Goal: Information Seeking & Learning: Find specific fact

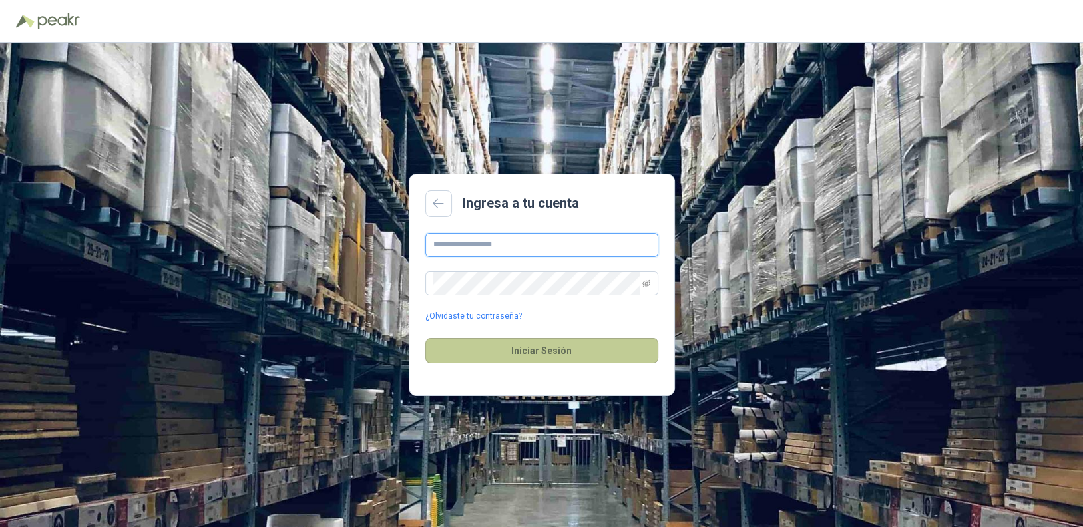
type input "**********"
click at [549, 358] on button "Iniciar Sesión" at bounding box center [542, 350] width 233 height 25
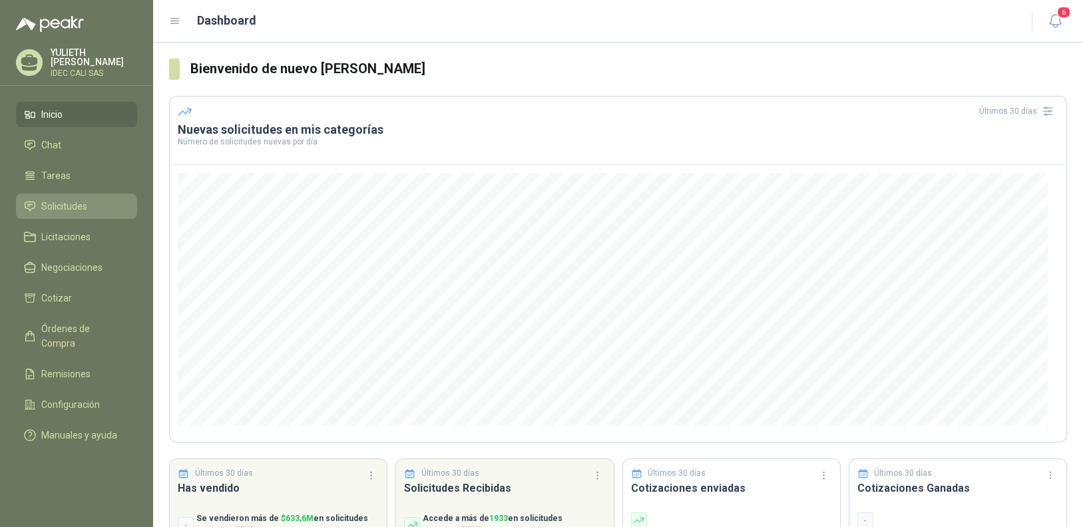
click at [70, 205] on span "Solicitudes" at bounding box center [64, 206] width 46 height 15
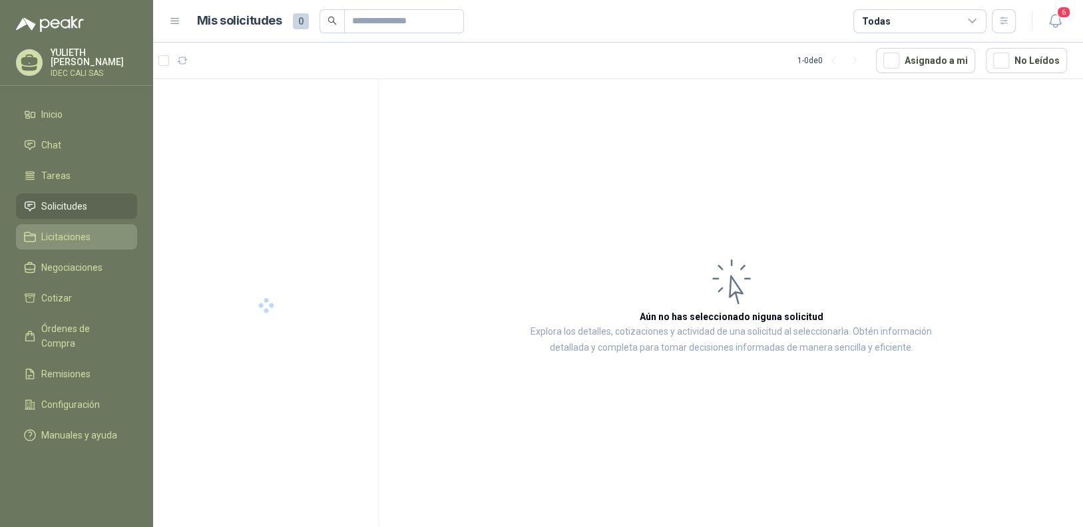
click at [75, 233] on span "Licitaciones" at bounding box center [65, 237] width 49 height 15
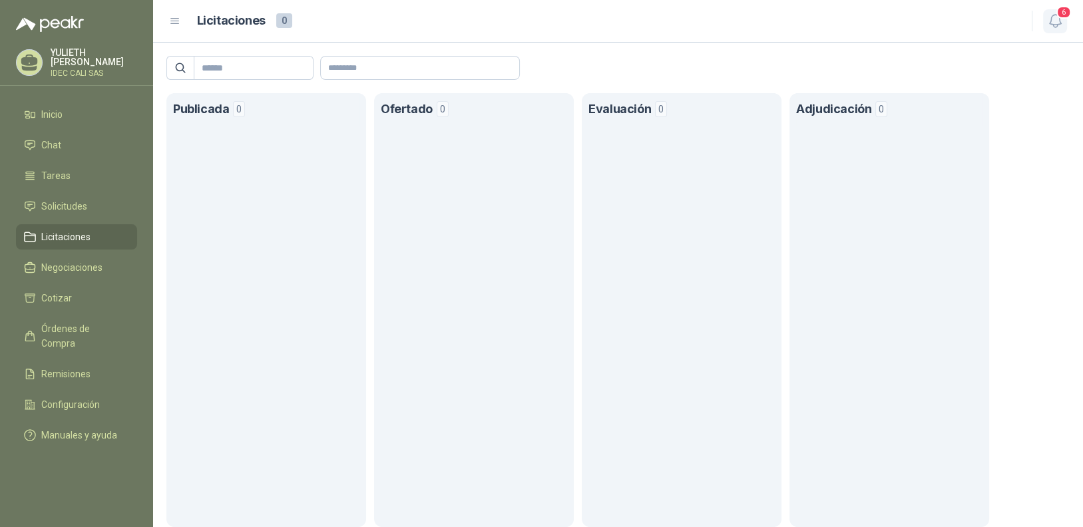
click at [1054, 25] on icon "button" at bounding box center [1056, 21] width 17 height 17
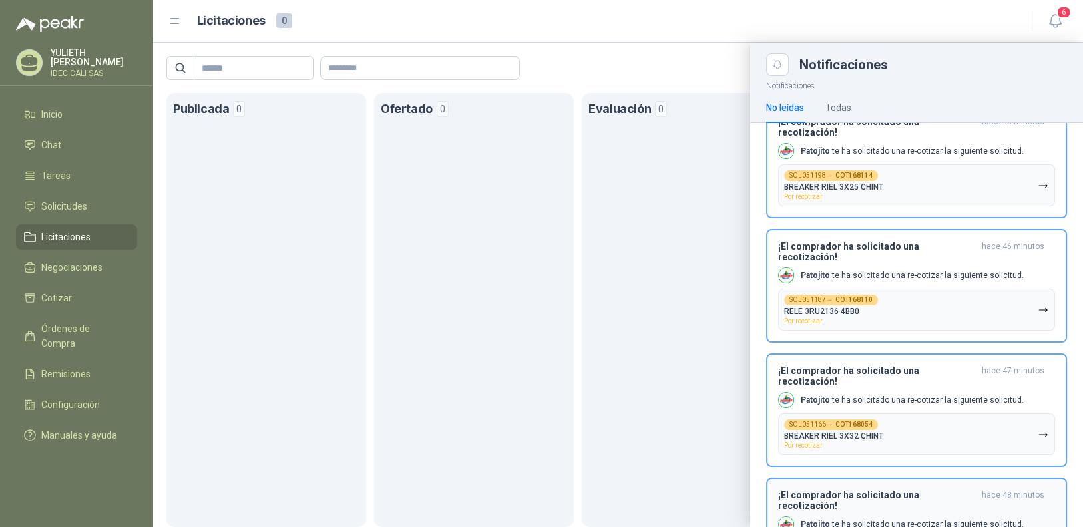
scroll to position [80, 0]
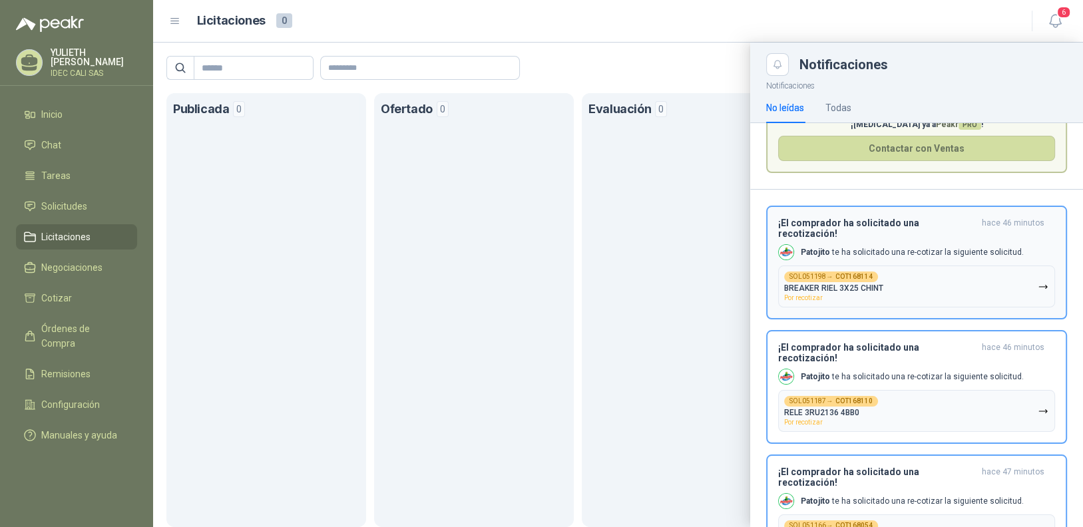
click at [947, 279] on button "SOL051198 → COT168114 BREAKER RIEL 3X25 CHINT Por recotizar" at bounding box center [916, 287] width 277 height 42
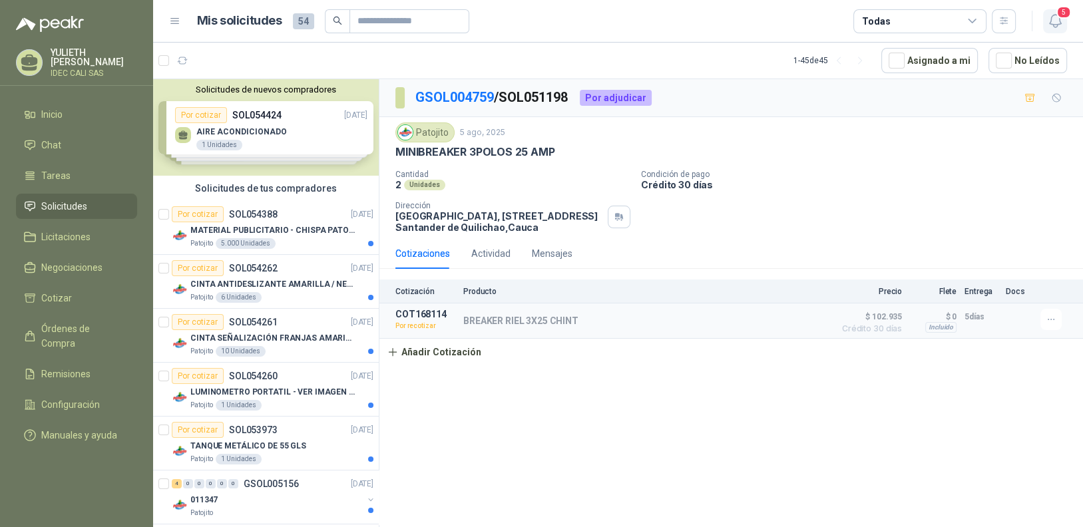
click at [1051, 19] on icon "button" at bounding box center [1055, 21] width 11 height 13
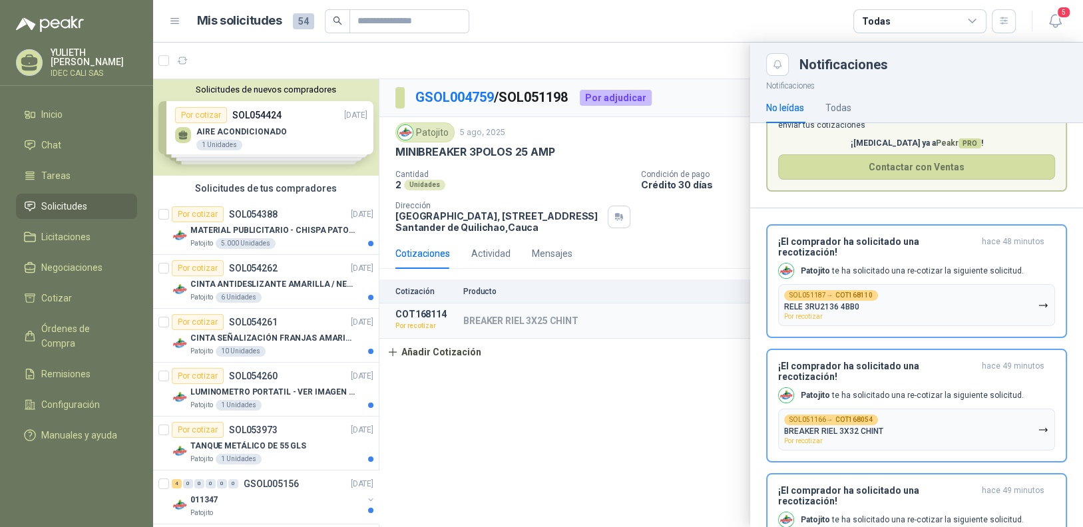
scroll to position [133, 0]
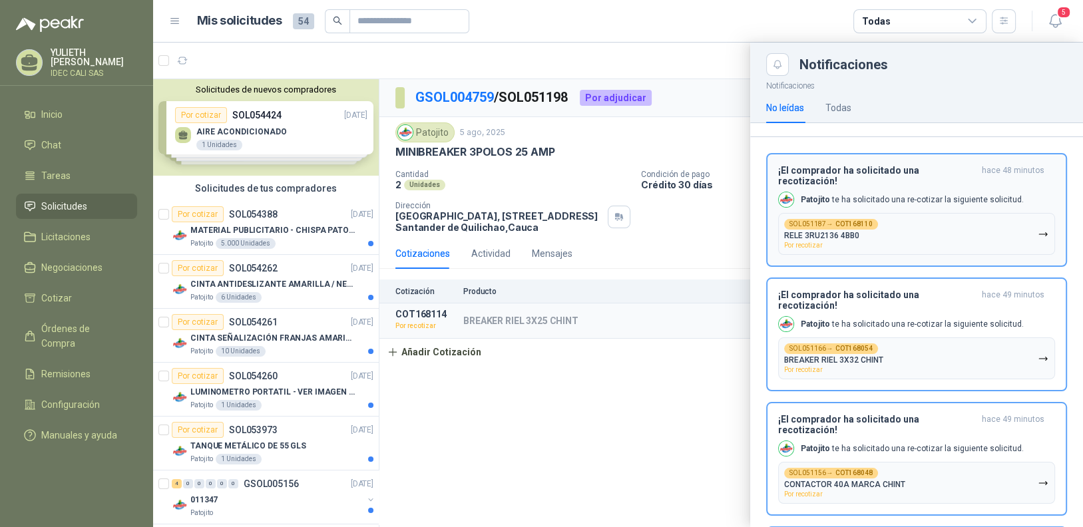
click at [936, 220] on button "SOL051187 → COT168110 RELE 3RU2136 4BB0 Por recotizar" at bounding box center [916, 234] width 277 height 42
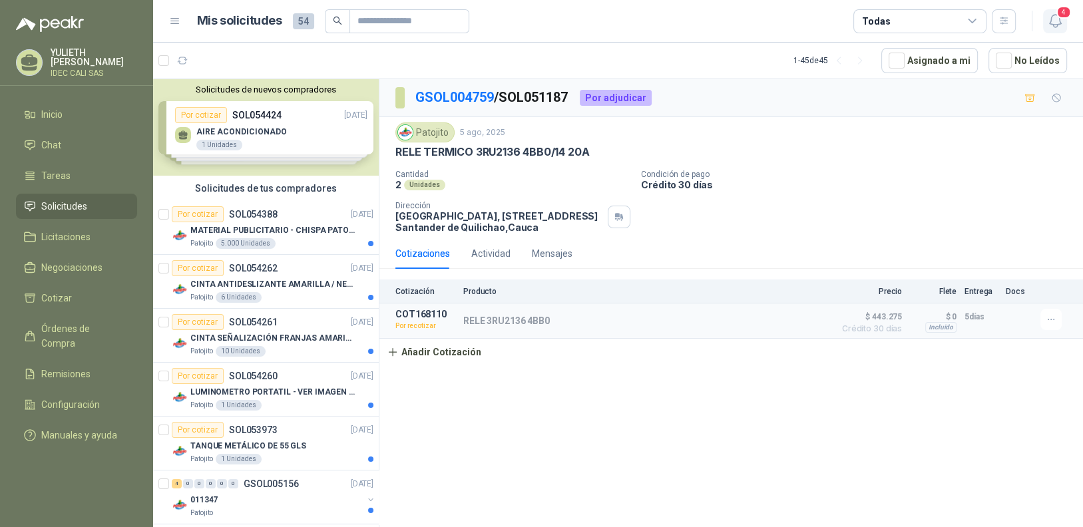
click at [1053, 22] on icon "button" at bounding box center [1056, 21] width 17 height 17
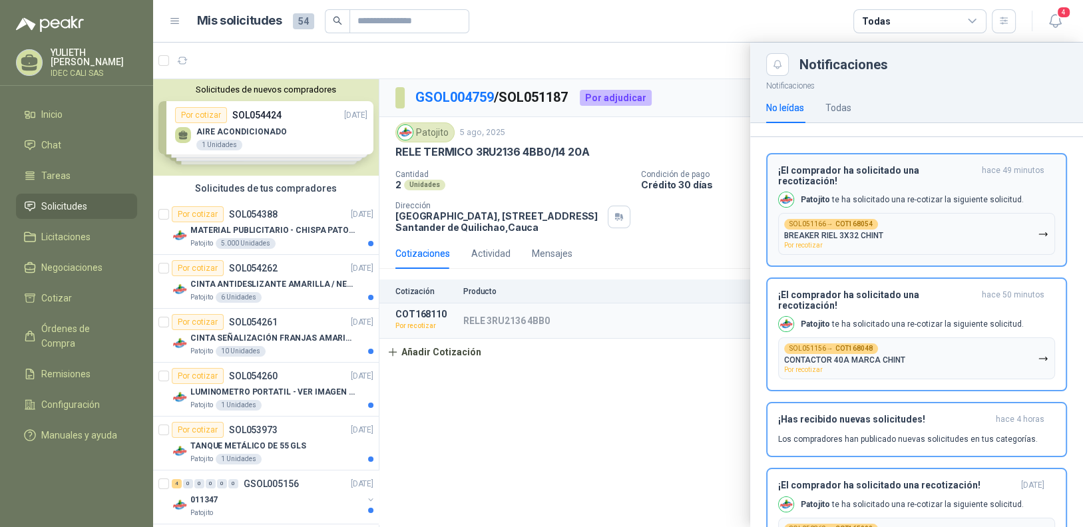
click at [932, 230] on button "SOL051166 → COT168054 BREAKER RIEL 3X32 CHINT Por recotizar" at bounding box center [916, 234] width 277 height 42
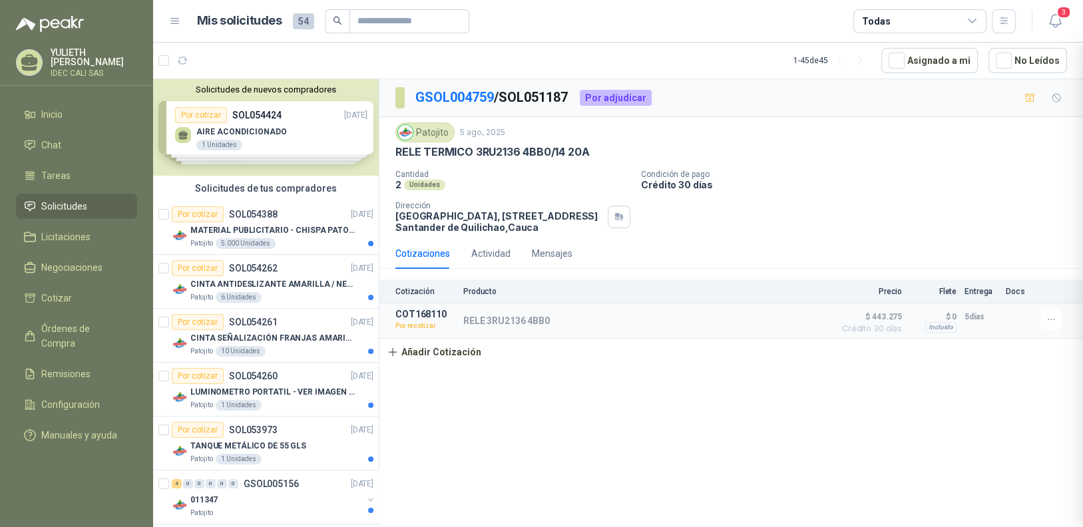
scroll to position [69, 0]
click at [1062, 23] on icon "button" at bounding box center [1056, 21] width 17 height 17
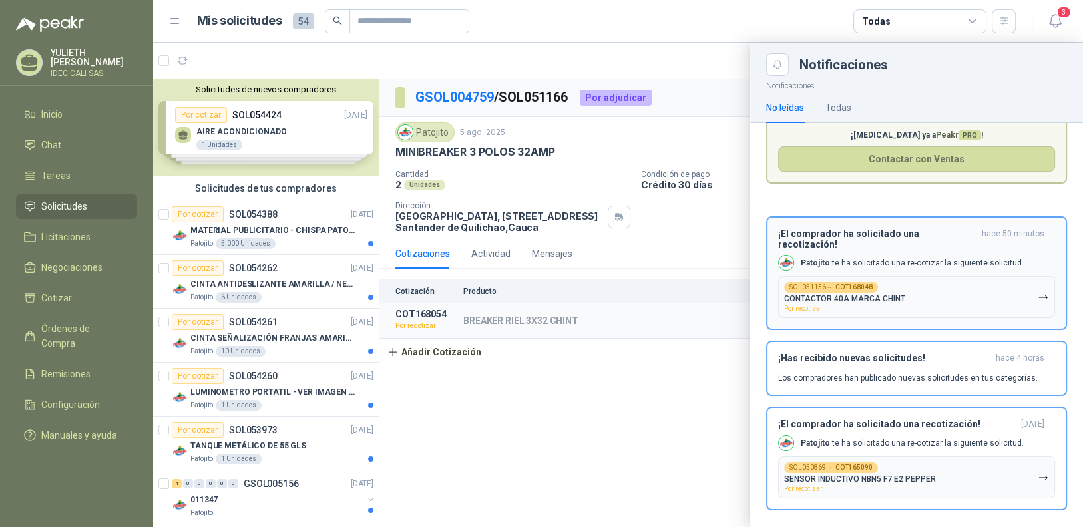
click at [955, 279] on button "SOL051156 → COT168048 CONTACTOR 40A MARCA CHINT Por recotizar" at bounding box center [916, 297] width 277 height 42
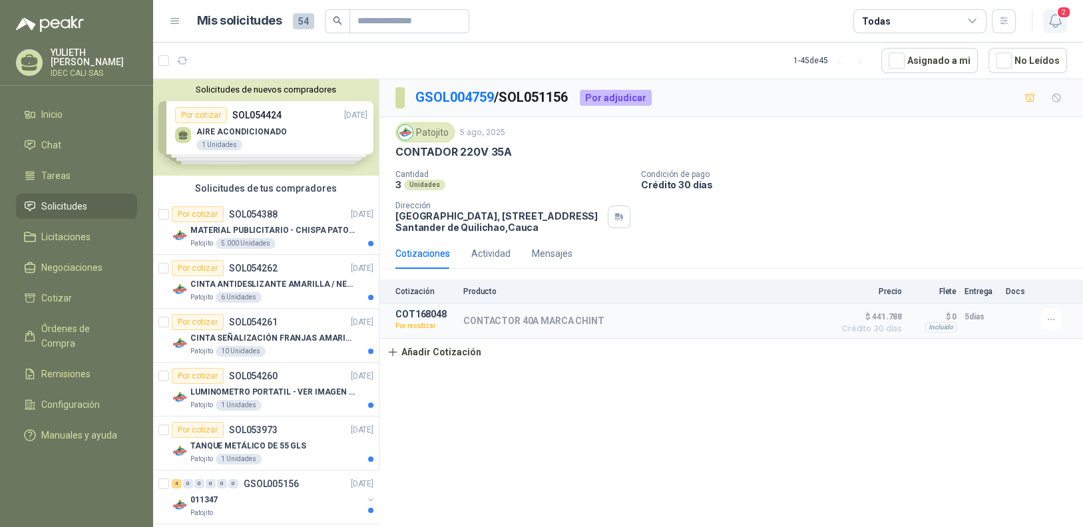
click at [1053, 18] on icon "button" at bounding box center [1056, 21] width 17 height 17
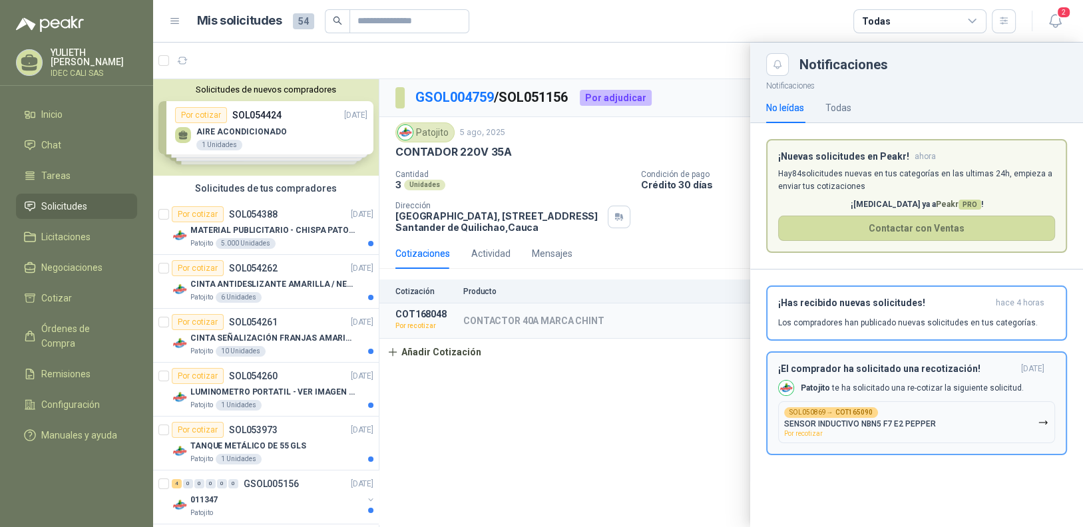
click at [866, 429] on div "SOL050869 → COT165090 SENSOR INDUCTIVO NBN5 F7 E2 PEPPER Por recotizar" at bounding box center [860, 423] width 152 height 30
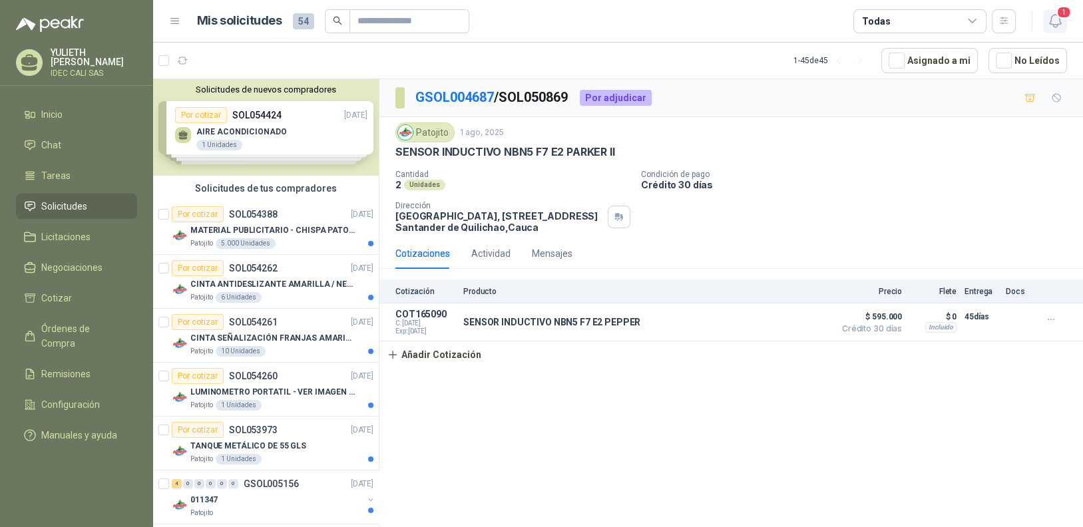
click at [1060, 22] on icon "button" at bounding box center [1055, 21] width 11 height 13
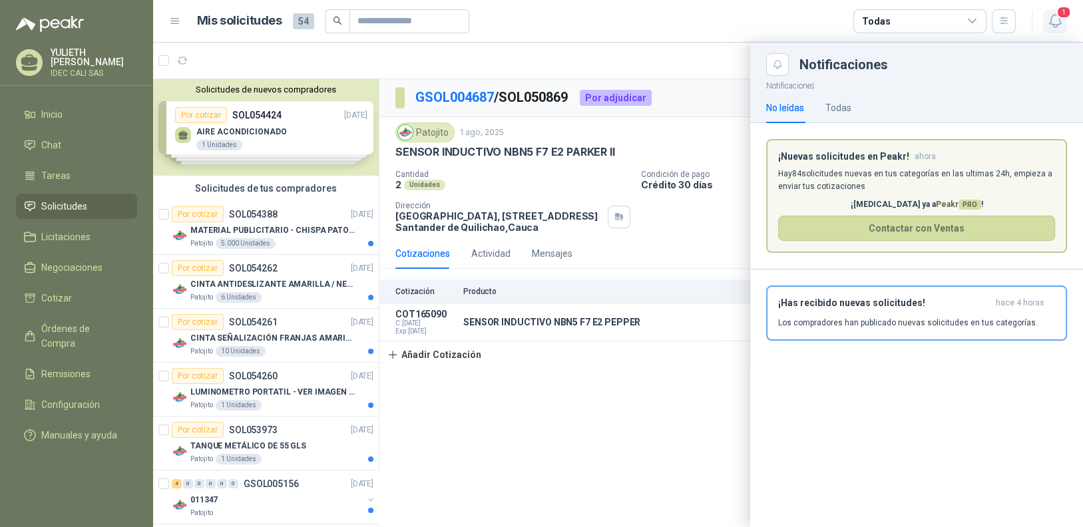
click at [1056, 27] on icon "button" at bounding box center [1055, 21] width 11 height 13
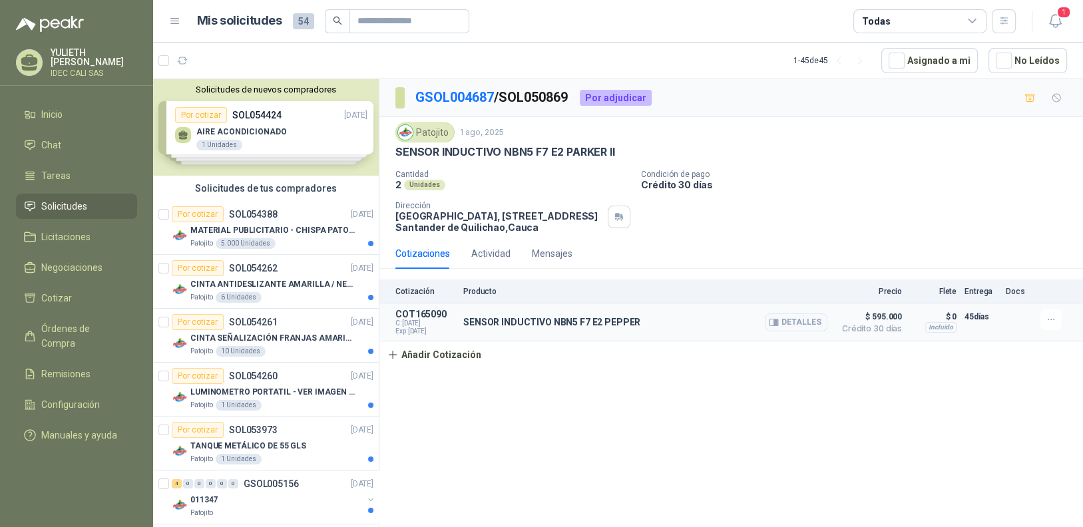
click at [539, 323] on p "SENSOR INDUCTIVO NBN5 F7 E2 PEPPER" at bounding box center [551, 322] width 177 height 11
click at [675, 328] on div "SENSOR INDUCTIVO NBN5 F7 E2 PEPPER Detalles" at bounding box center [645, 322] width 364 height 27
click at [689, 322] on div "SENSOR INDUCTIVO NBN5 F7 E2 PEPPER Detalles" at bounding box center [645, 322] width 364 height 27
click at [784, 320] on button "Detalles" at bounding box center [796, 323] width 63 height 18
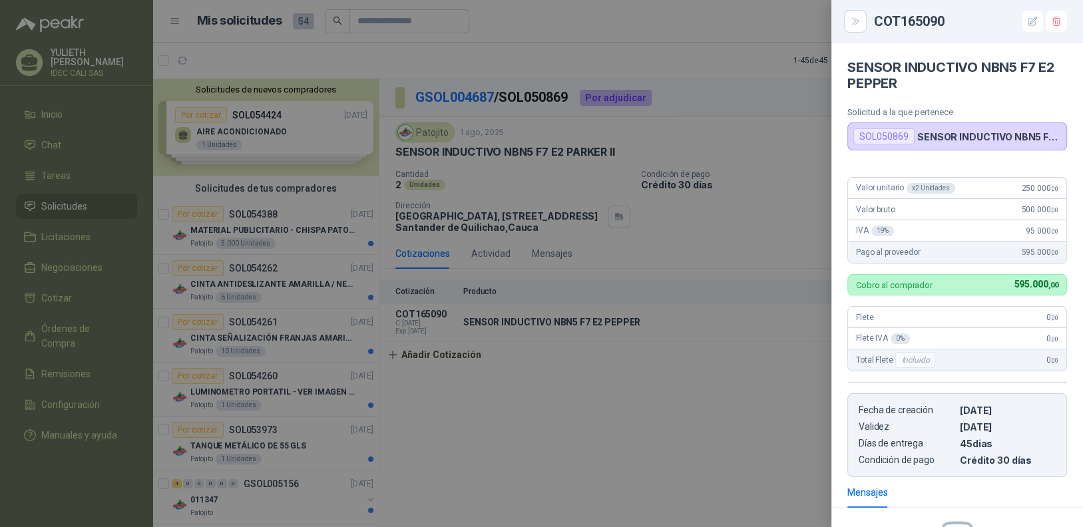
scroll to position [164, 0]
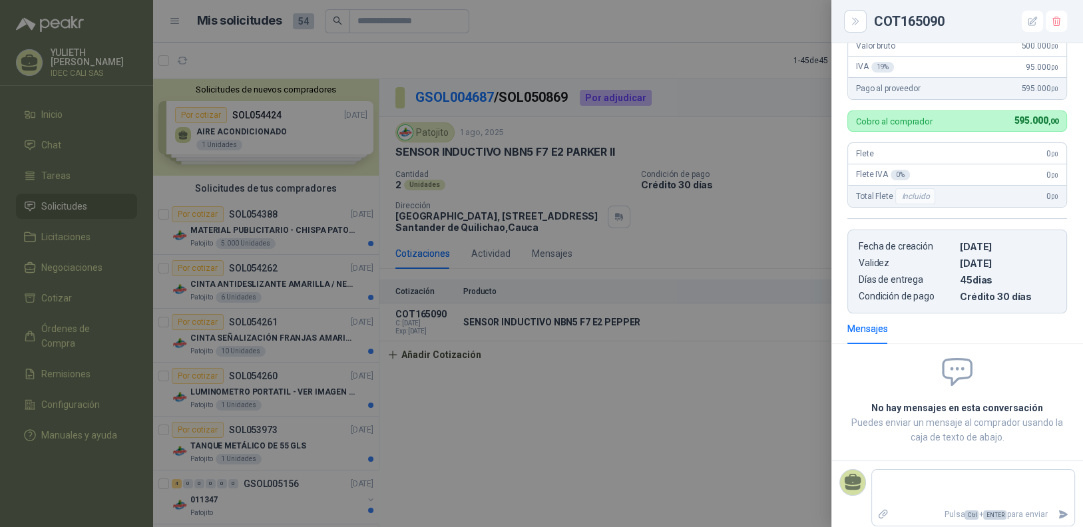
click at [658, 393] on div at bounding box center [541, 263] width 1083 height 527
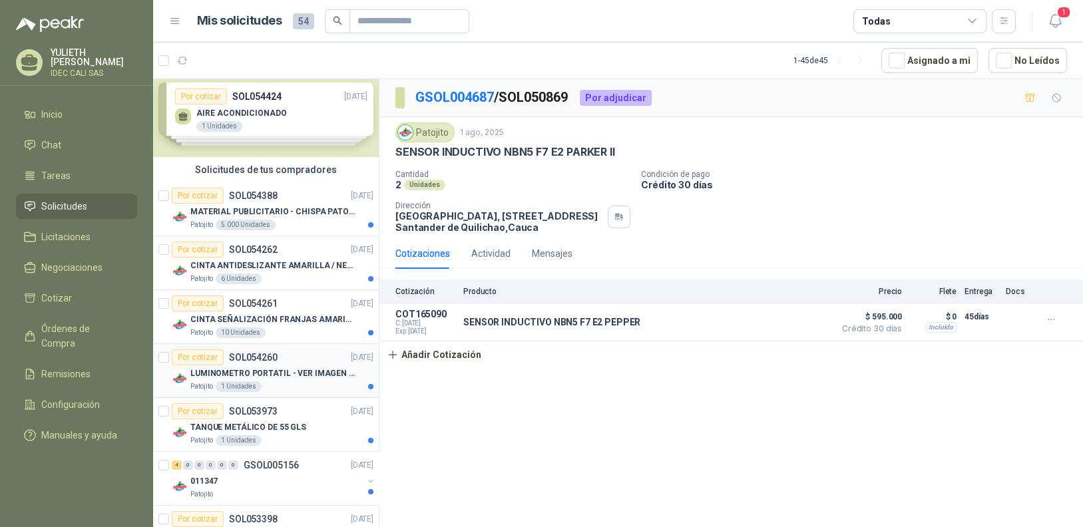
scroll to position [0, 0]
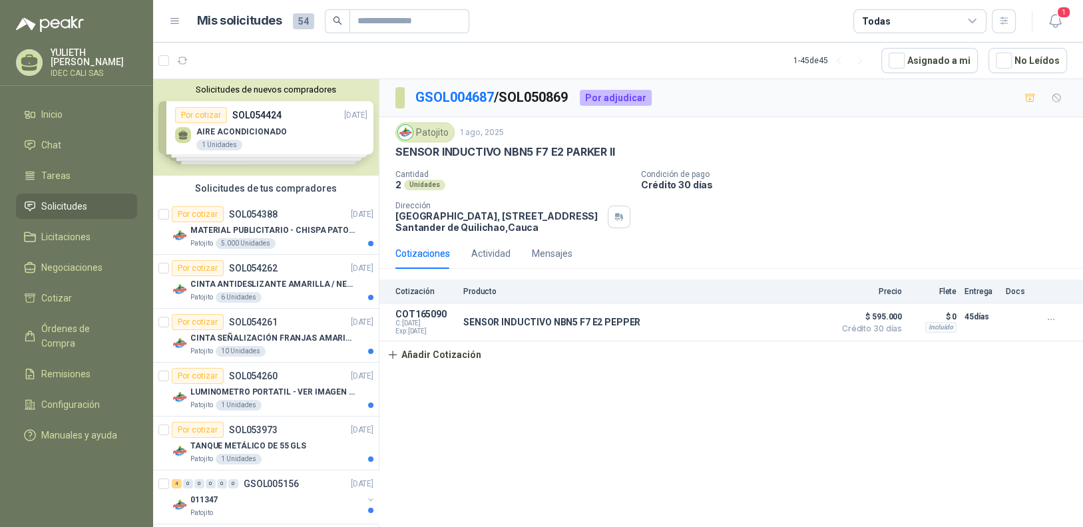
click at [62, 200] on span "Solicitudes" at bounding box center [64, 206] width 46 height 15
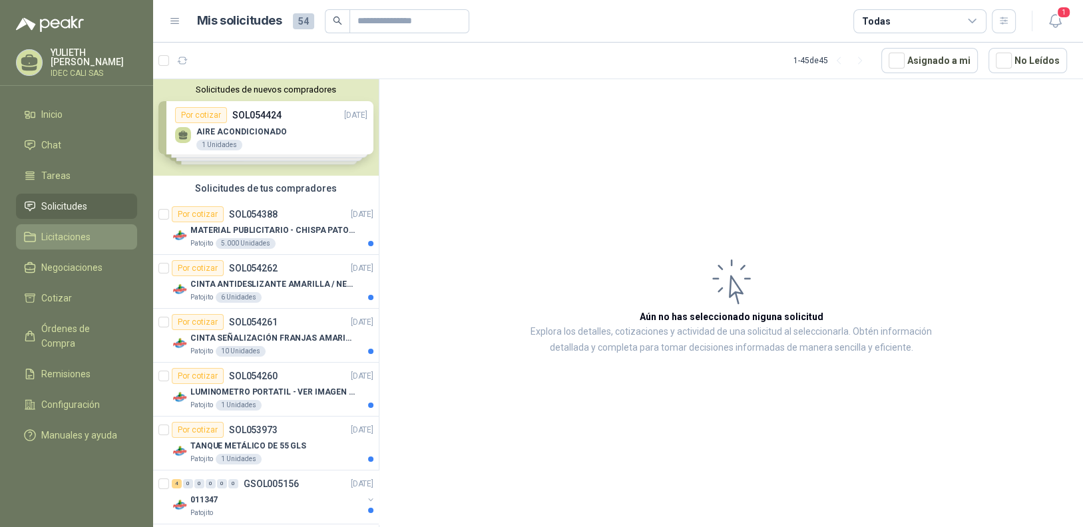
click at [66, 240] on span "Licitaciones" at bounding box center [65, 237] width 49 height 15
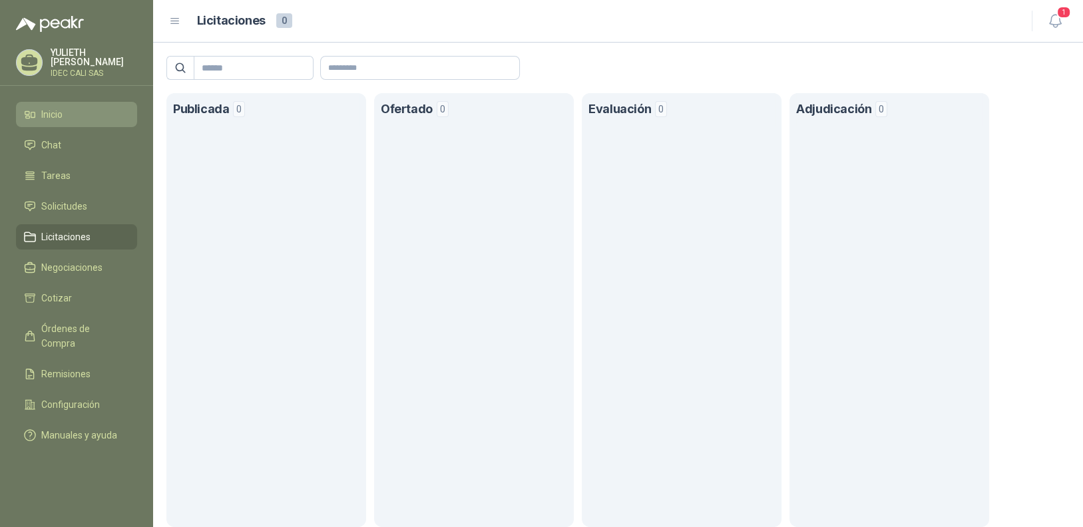
click at [77, 115] on li "Inicio" at bounding box center [76, 114] width 105 height 15
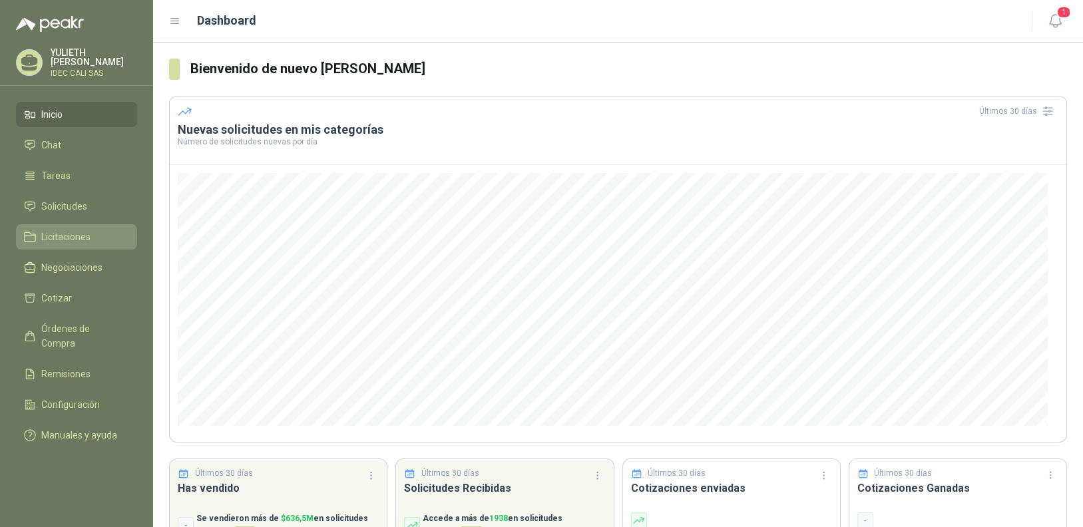
click at [84, 230] on span "Licitaciones" at bounding box center [65, 237] width 49 height 15
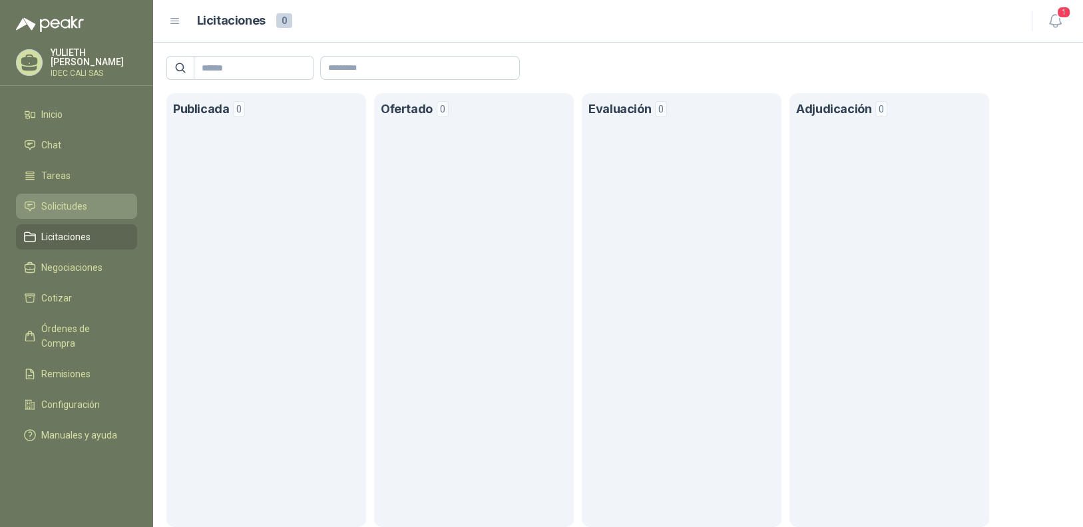
click at [91, 199] on li "Solicitudes" at bounding box center [76, 206] width 105 height 15
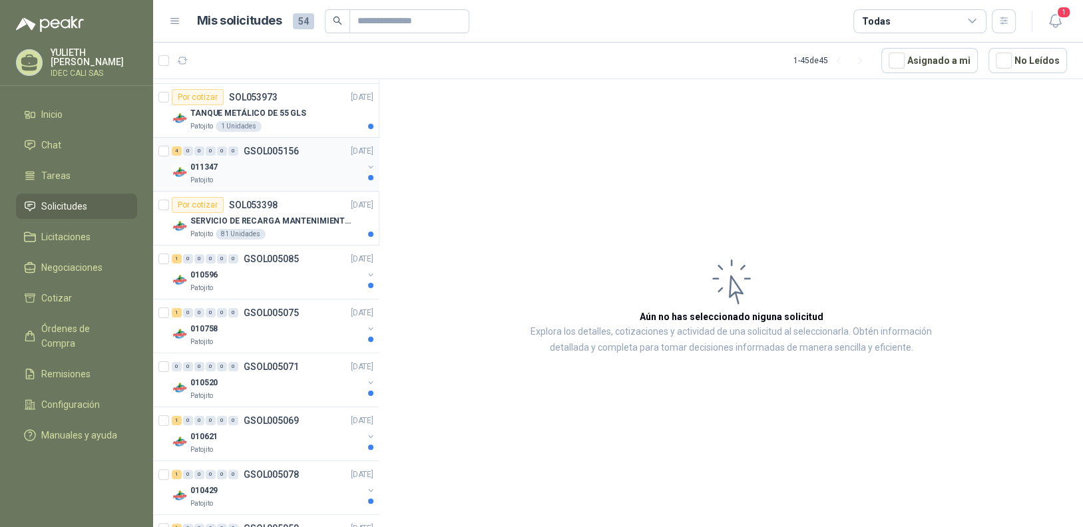
scroll to position [400, 0]
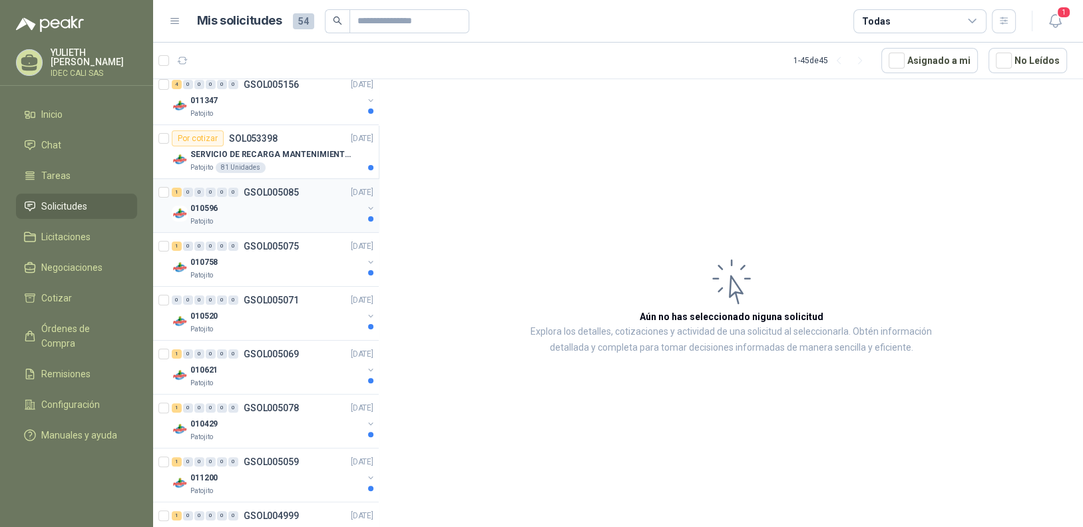
click at [270, 208] on div "010596" at bounding box center [276, 208] width 172 height 16
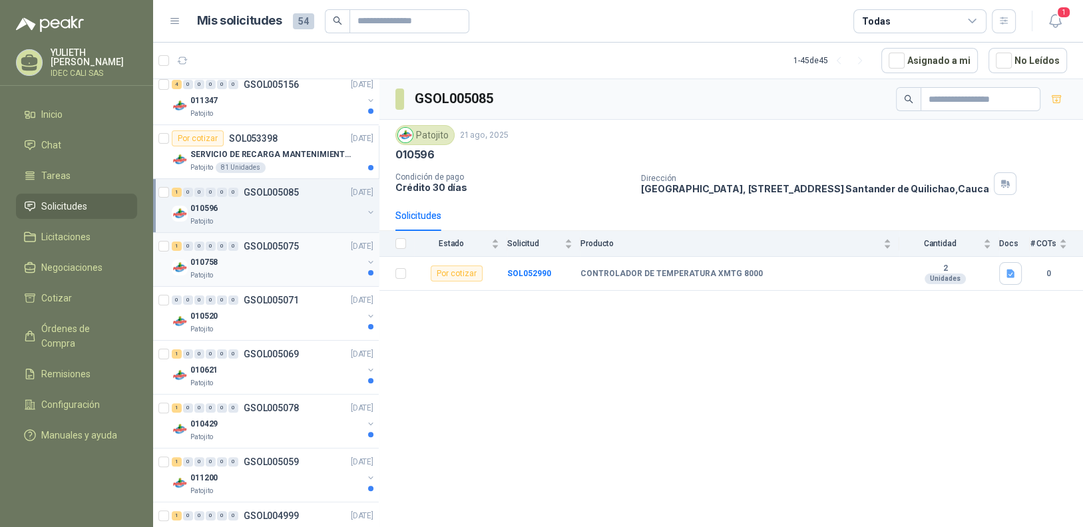
click at [262, 260] on div "010758" at bounding box center [276, 262] width 172 height 16
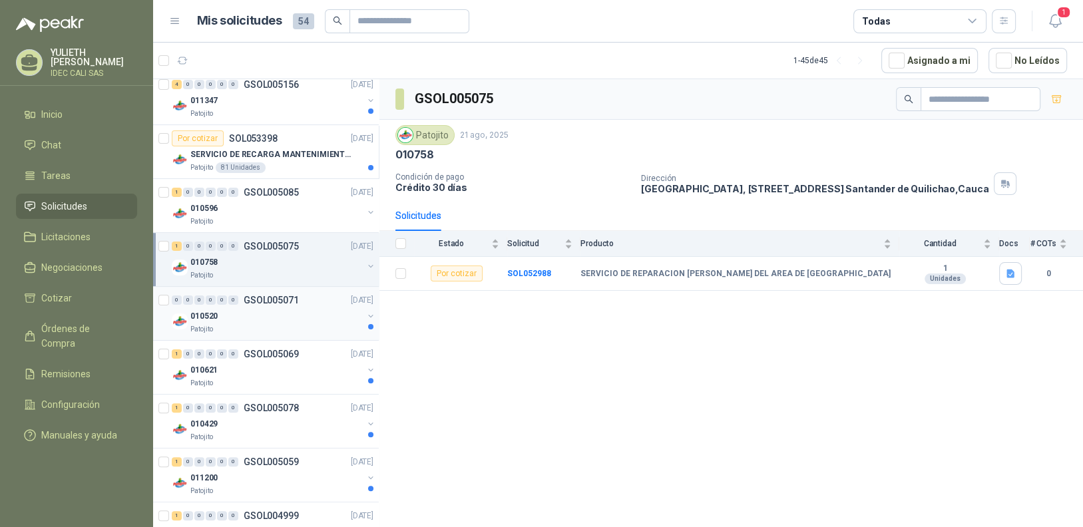
click at [262, 308] on div "010520" at bounding box center [276, 316] width 172 height 16
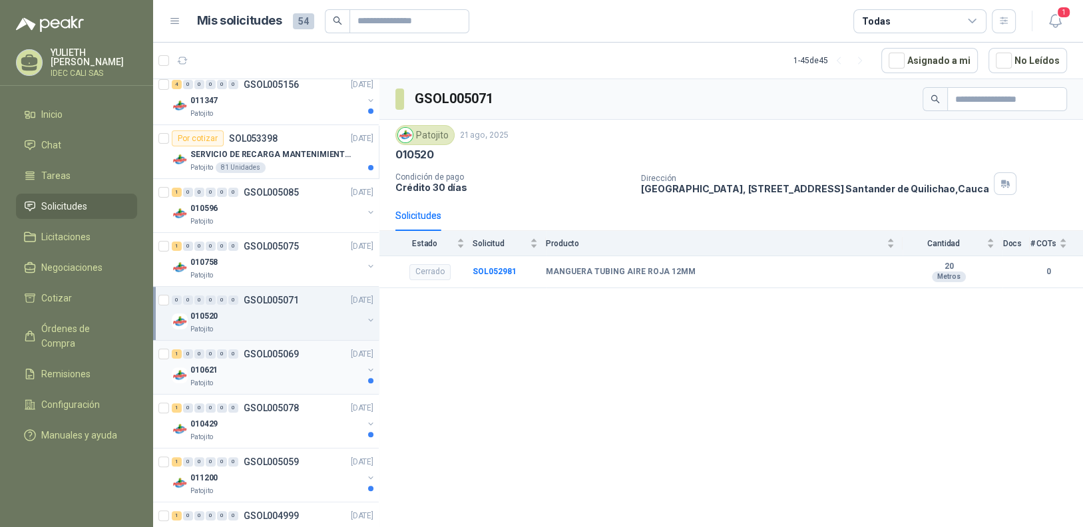
click at [262, 374] on div "010621" at bounding box center [276, 370] width 172 height 16
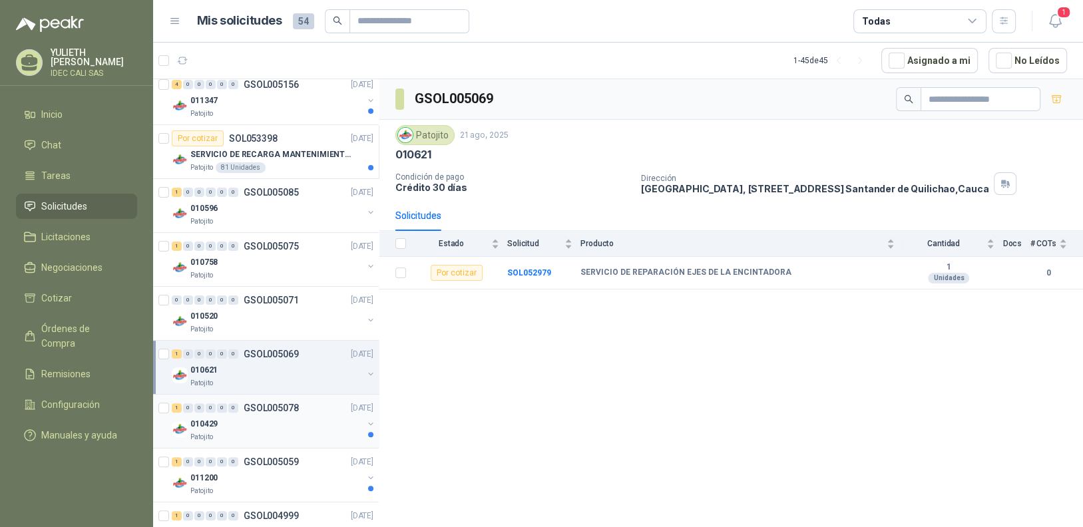
click at [258, 420] on div "010429" at bounding box center [276, 424] width 172 height 16
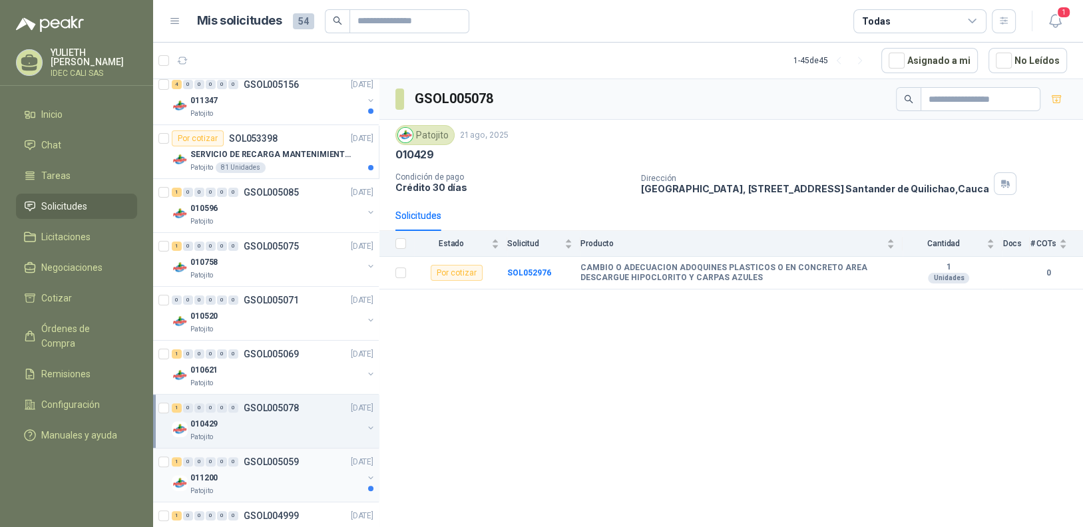
click at [256, 473] on div "011200" at bounding box center [276, 478] width 172 height 16
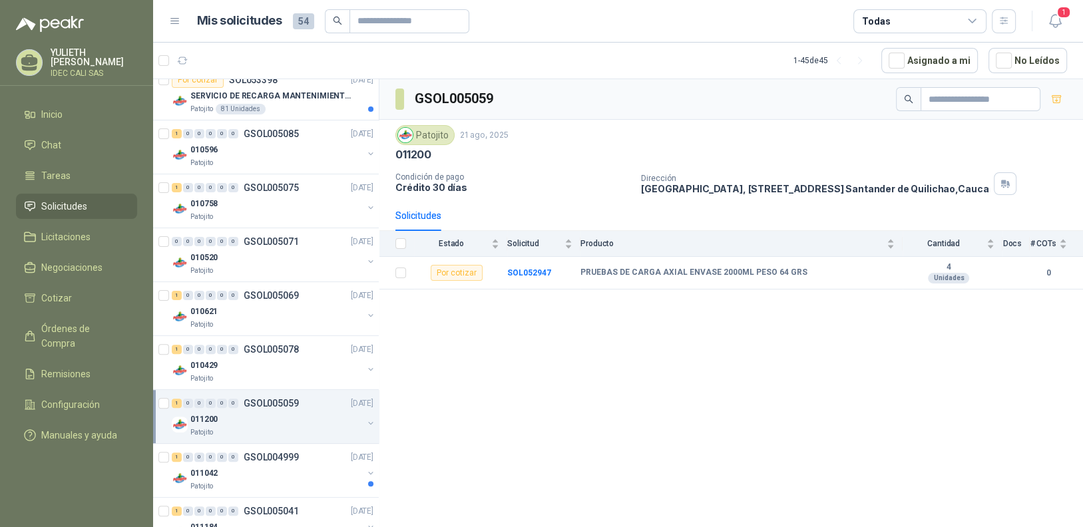
scroll to position [532, 0]
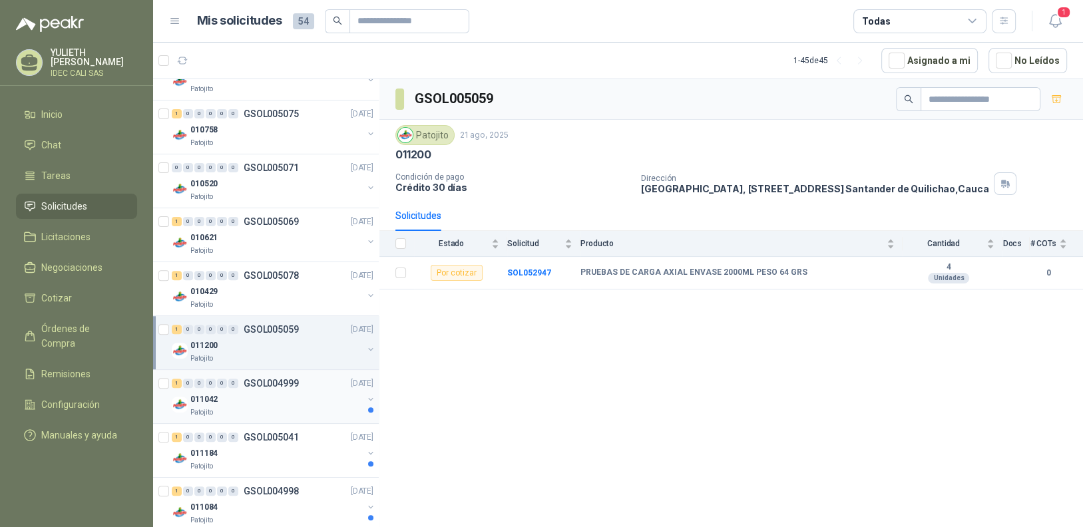
click at [256, 402] on div "011042" at bounding box center [276, 400] width 172 height 16
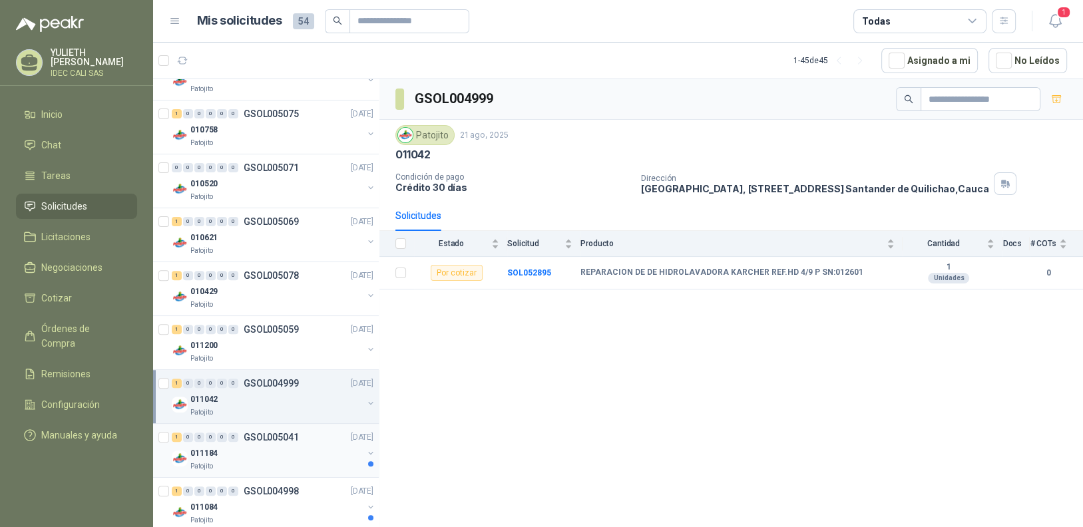
click at [262, 455] on div "011184" at bounding box center [276, 454] width 172 height 16
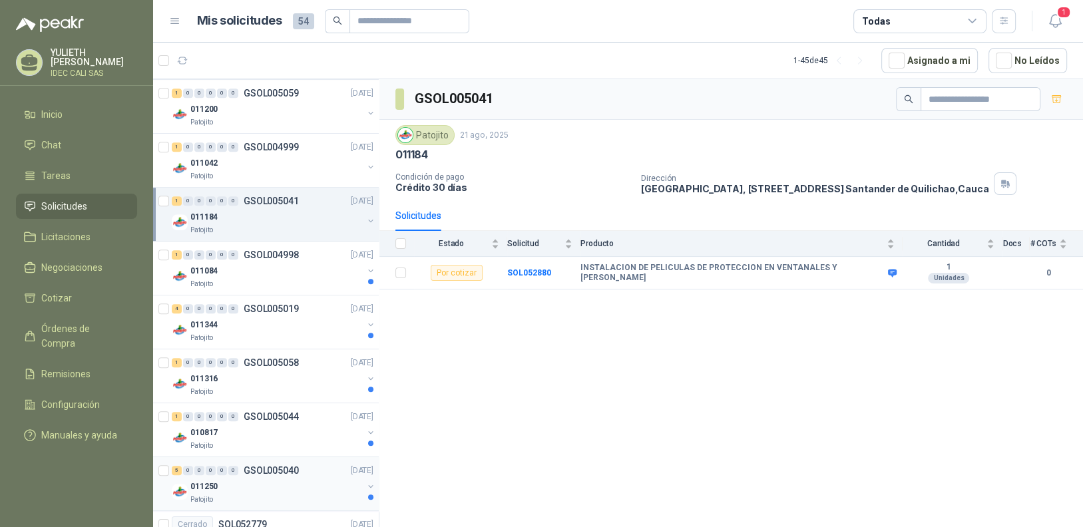
scroll to position [799, 0]
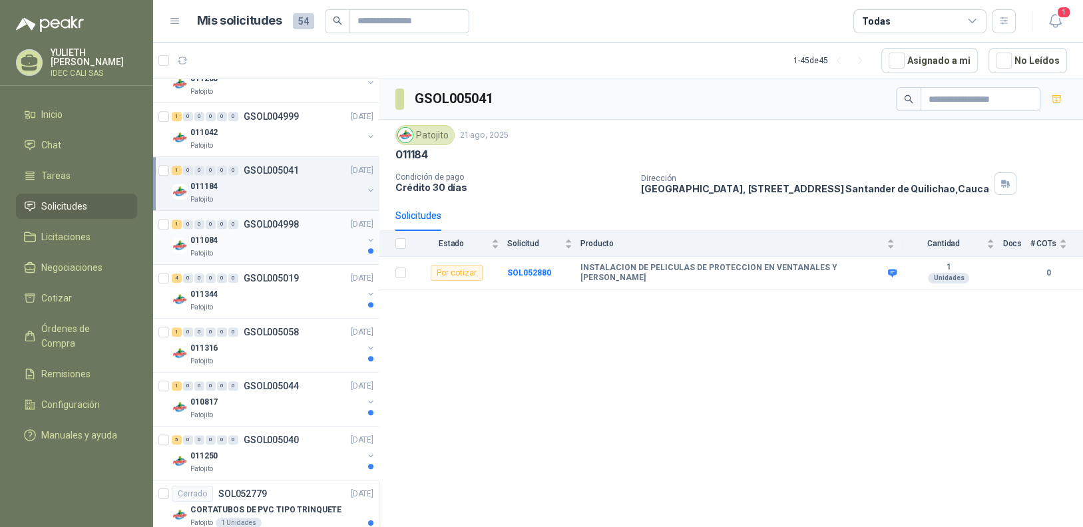
click at [263, 241] on div "011084" at bounding box center [276, 240] width 172 height 16
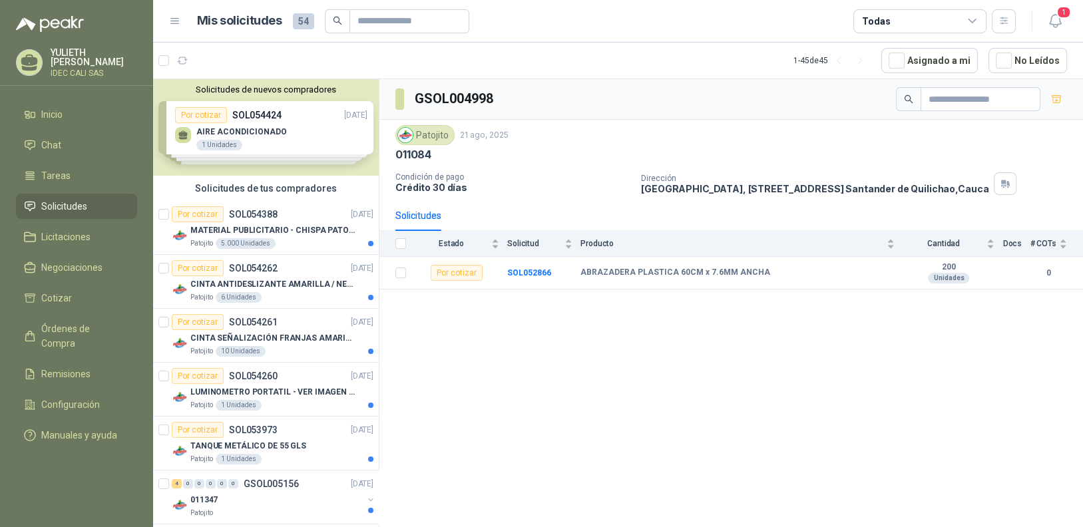
click at [974, 17] on icon at bounding box center [973, 21] width 12 height 12
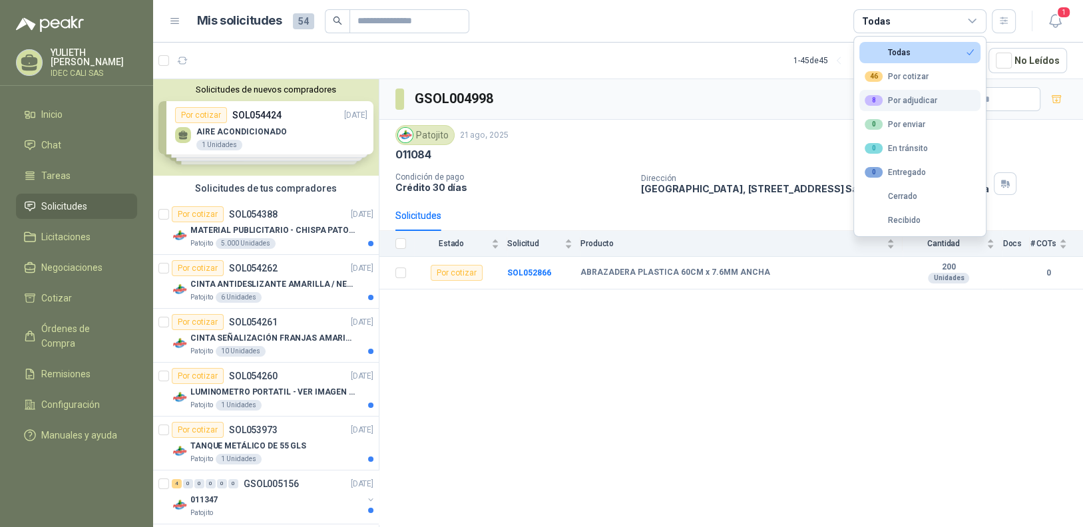
click at [917, 99] on div "8 Por adjudicar" at bounding box center [901, 100] width 73 height 11
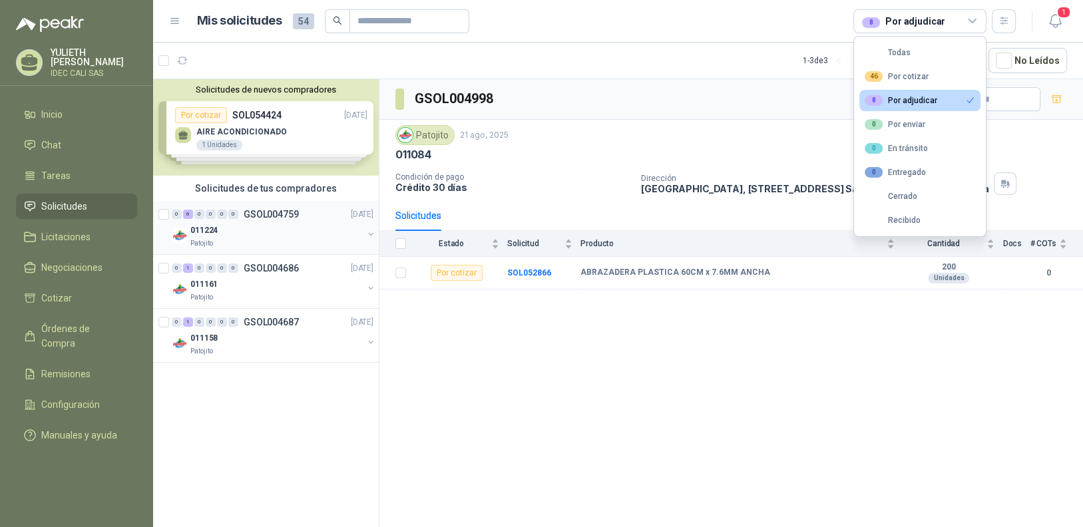
click at [286, 226] on div "011224" at bounding box center [276, 230] width 172 height 16
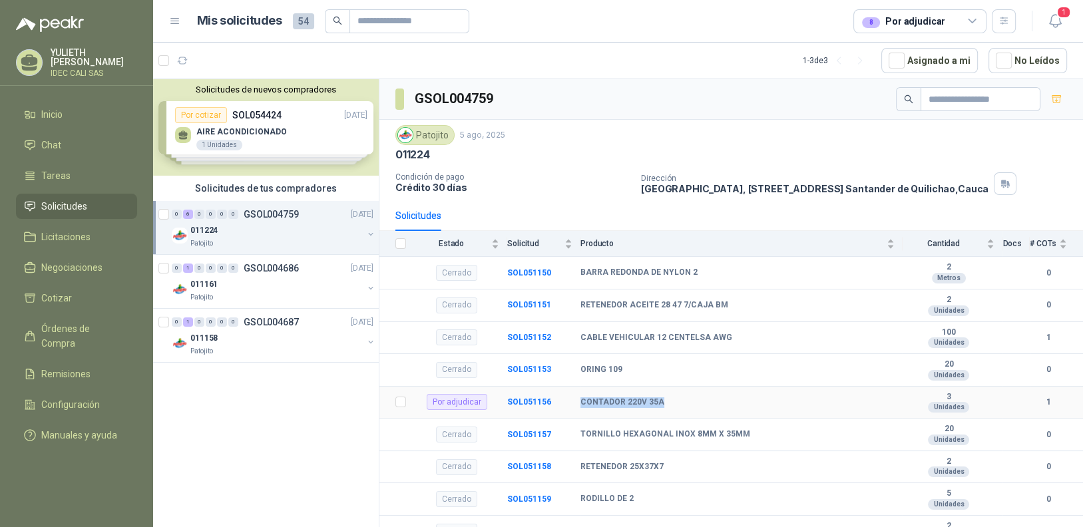
drag, startPoint x: 659, startPoint y: 400, endPoint x: 580, endPoint y: 396, distance: 78.7
click at [581, 398] on b "CONTADOR 220V 35A" at bounding box center [623, 403] width 84 height 11
copy b "CONTADOR 220V 35A"
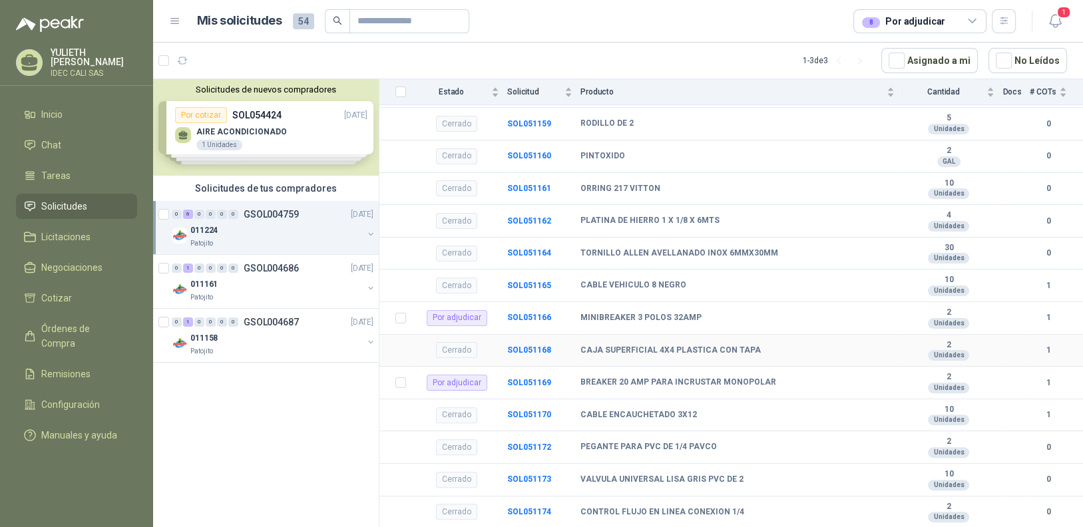
scroll to position [400, 0]
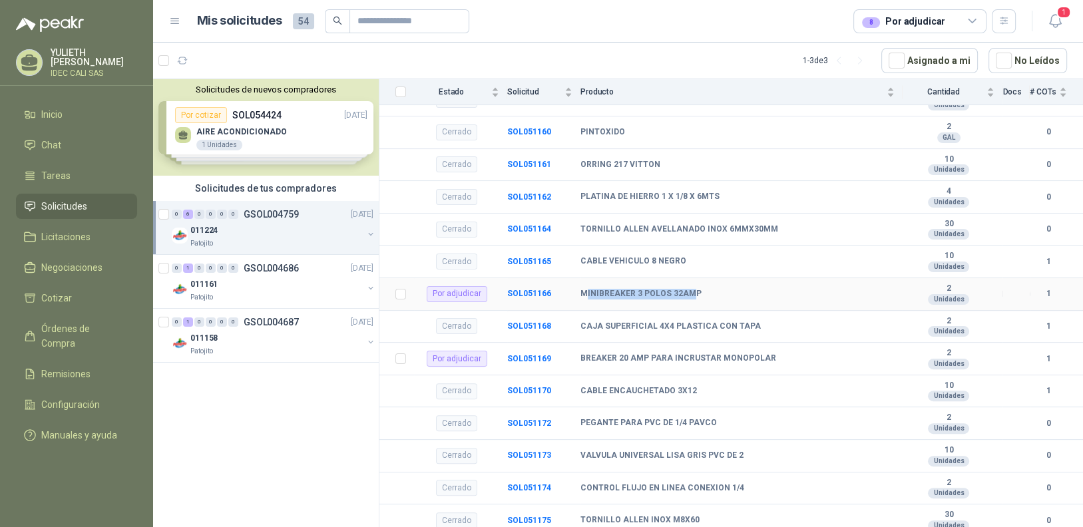
drag, startPoint x: 693, startPoint y: 294, endPoint x: 584, endPoint y: 294, distance: 108.6
click at [584, 294] on b "MINIBREAKER 3 POLOS 32AMP" at bounding box center [641, 294] width 121 height 11
click at [697, 294] on div "MINIBREAKER 3 POLOS 32AMP" at bounding box center [738, 294] width 314 height 11
drag, startPoint x: 693, startPoint y: 294, endPoint x: 593, endPoint y: 292, distance: 99.9
click at [593, 292] on b "MINIBREAKER 3 POLOS 32AMP" at bounding box center [641, 294] width 121 height 11
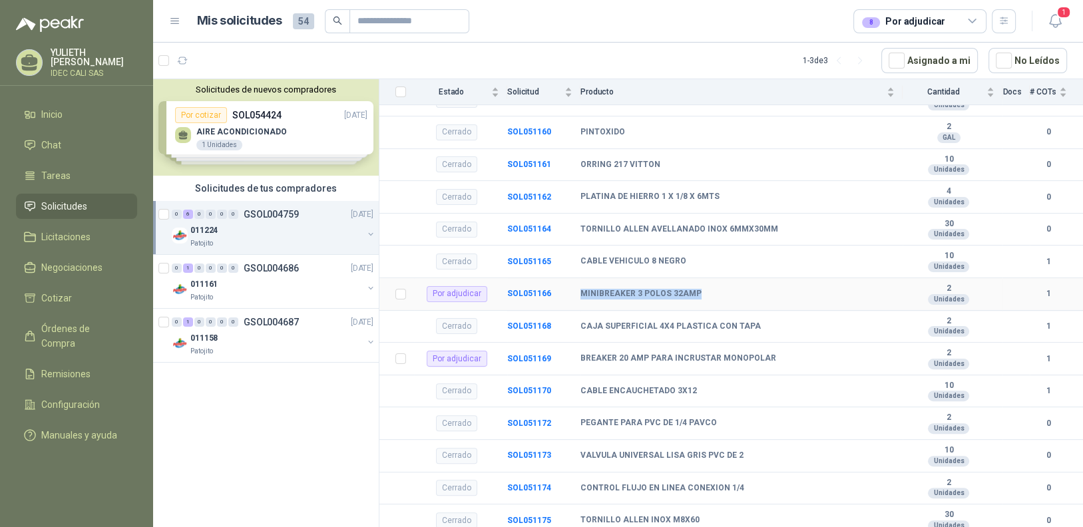
drag, startPoint x: 579, startPoint y: 296, endPoint x: 699, endPoint y: 296, distance: 119.2
click at [699, 296] on tr "Por adjudicar SOL051166 MINIBREAKER 3 POLOS 32AMP 2 Unidades 1" at bounding box center [732, 294] width 704 height 33
copy tr "MINIBREAKER 3 POLOS 32AMP"
drag, startPoint x: 581, startPoint y: 360, endPoint x: 764, endPoint y: 366, distance: 183.9
click at [764, 366] on td "BREAKER 20 AMP PARA INCRUSTAR MONOPOLAR" at bounding box center [742, 359] width 322 height 33
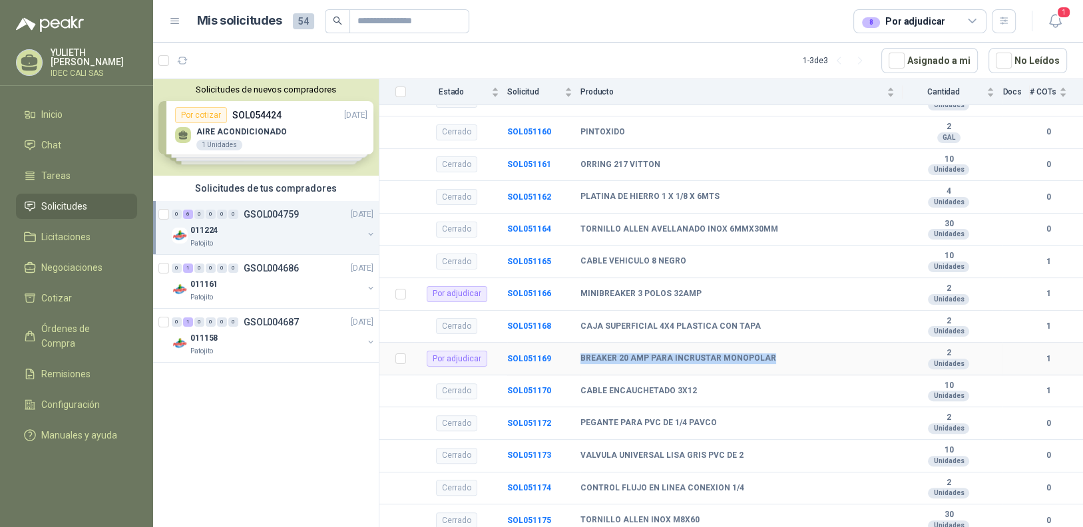
copy b "BREAKER 20 AMP PARA INCRUSTAR MONOPOLAR"
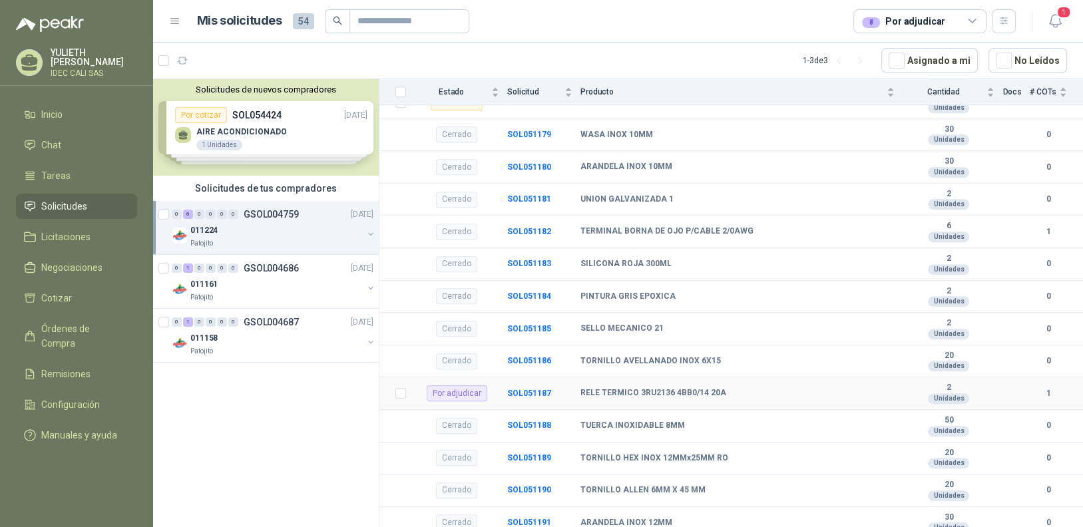
scroll to position [932, 0]
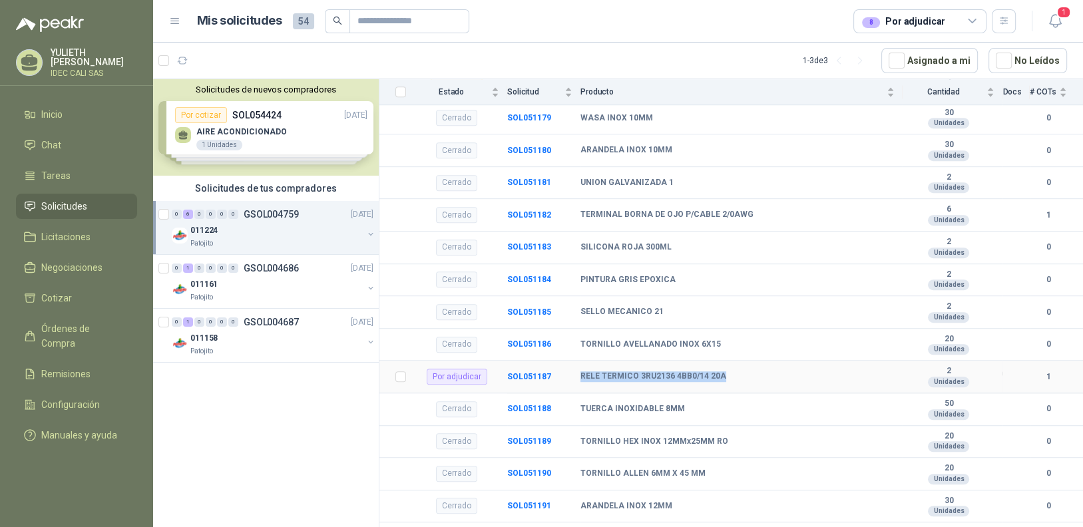
drag, startPoint x: 580, startPoint y: 381, endPoint x: 724, endPoint y: 382, distance: 143.8
click at [724, 382] on div "RELE TERMICO 3RU2136 4BB0/14 20A" at bounding box center [738, 377] width 314 height 11
copy b "RELE TERMICO 3RU2136 4BB0/14 20A"
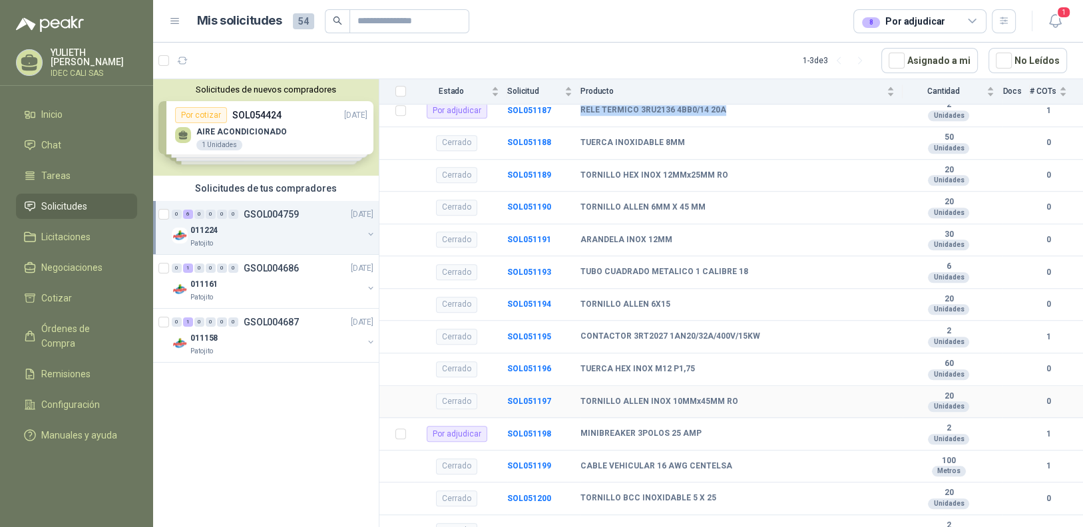
scroll to position [1199, 0]
drag, startPoint x: 580, startPoint y: 438, endPoint x: 693, endPoint y: 440, distance: 113.2
click at [693, 439] on b "MINIBREAKER 3POLOS 25 AMP" at bounding box center [641, 433] width 121 height 11
copy b "MINIBREAKER 3POLOS 25 AMP"
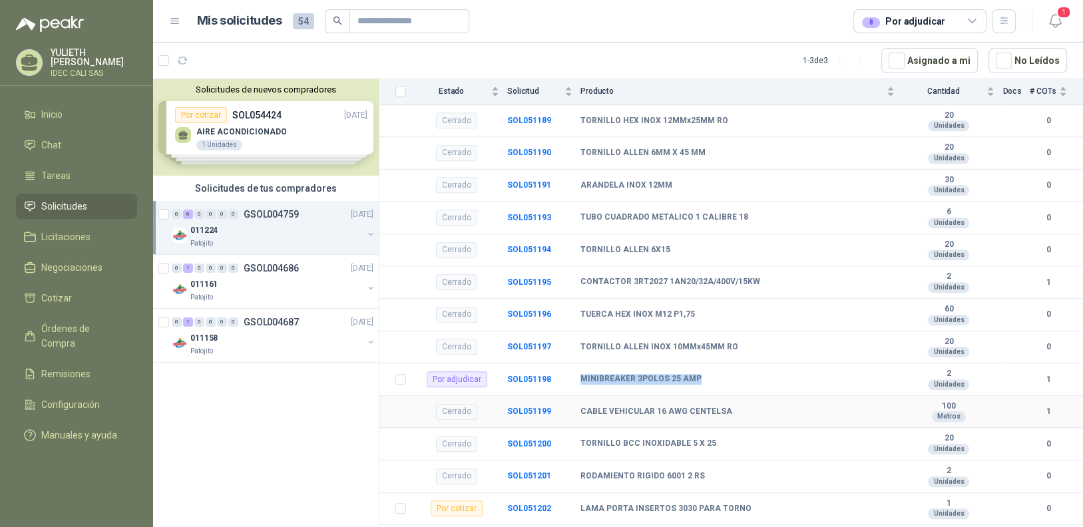
scroll to position [1446, 0]
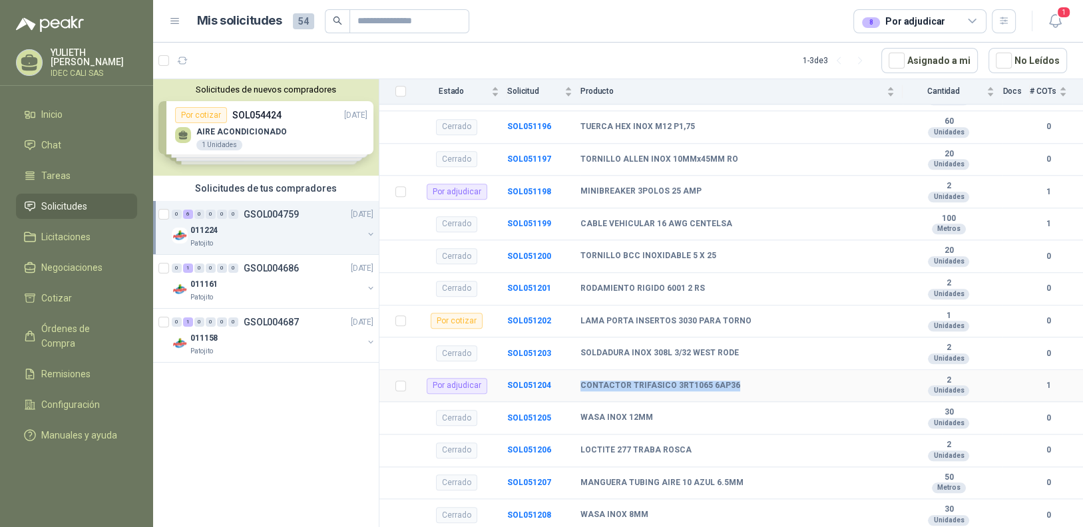
drag, startPoint x: 582, startPoint y: 388, endPoint x: 730, endPoint y: 388, distance: 147.8
click at [730, 388] on div "CONTACTOR TRIFASICO 3RT1065 6AP36" at bounding box center [738, 386] width 314 height 11
copy b "CONTACTOR TRIFASICO 3RT1065 6AP36"
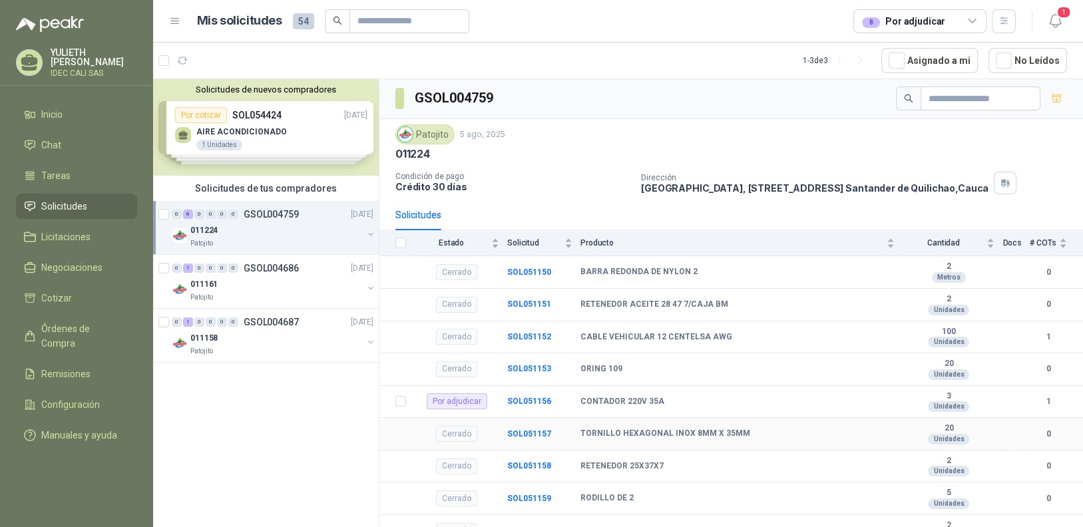
scroll to position [0, 0]
click at [970, 22] on icon at bounding box center [973, 21] width 12 height 12
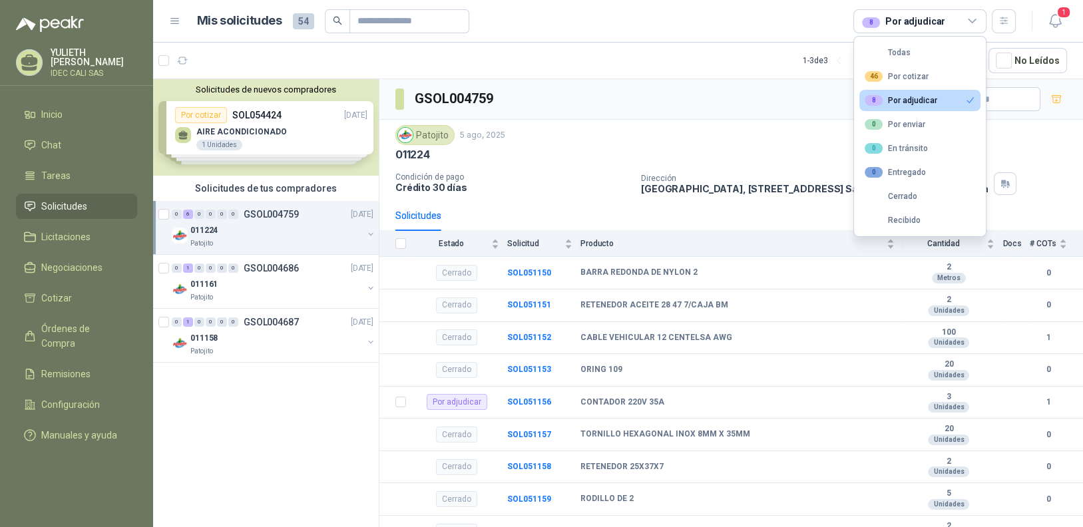
click at [917, 110] on button "8 Por adjudicar" at bounding box center [920, 100] width 121 height 21
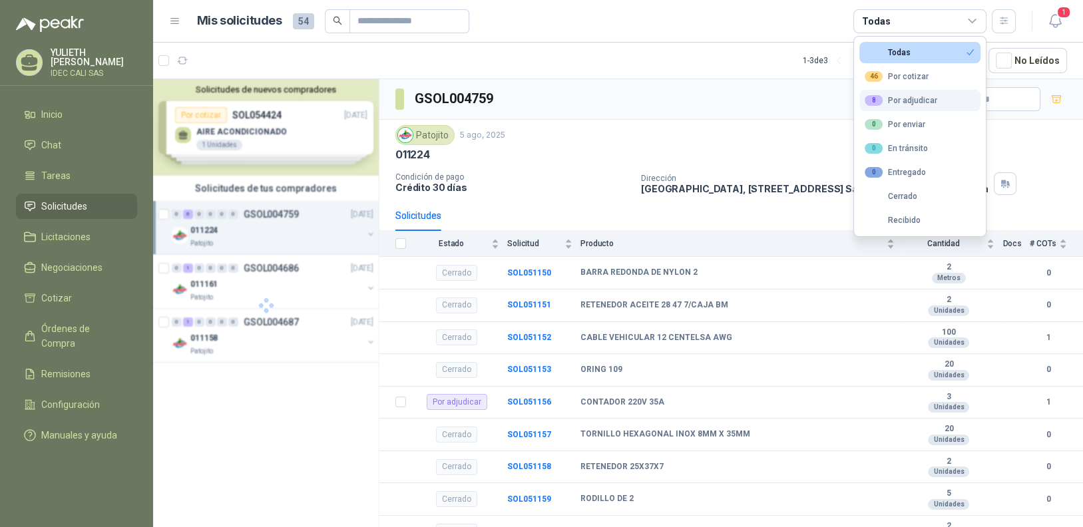
click at [916, 105] on div "8 Por adjudicar" at bounding box center [901, 100] width 73 height 11
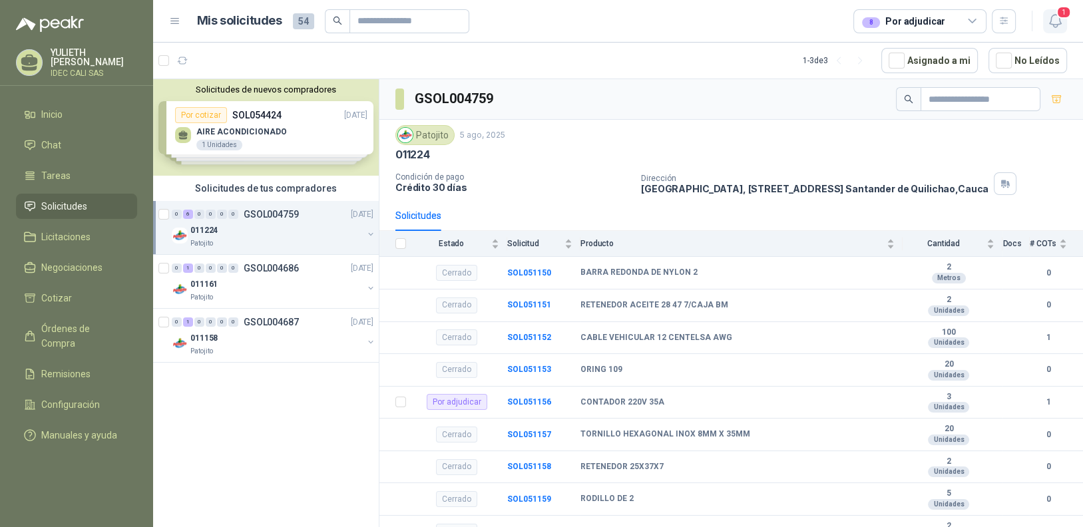
click at [1055, 19] on icon "button" at bounding box center [1056, 21] width 17 height 17
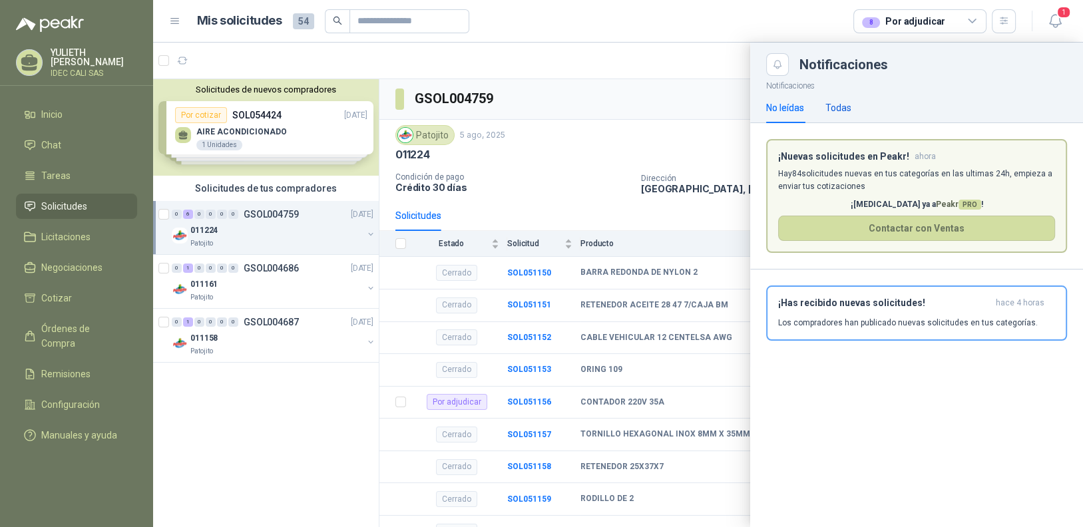
click at [839, 106] on div "Todas" at bounding box center [839, 108] width 26 height 15
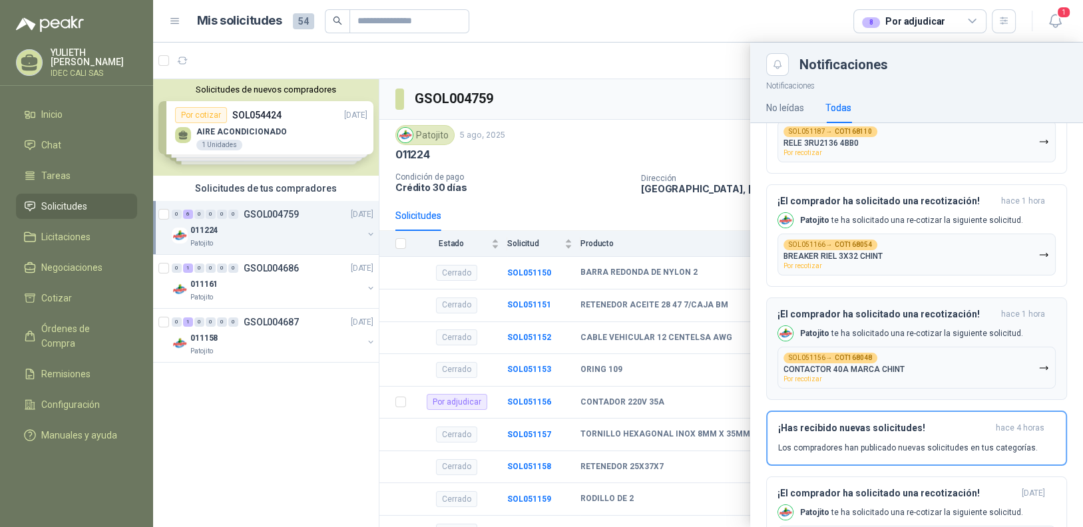
scroll to position [407, 0]
